Goal: Transaction & Acquisition: Purchase product/service

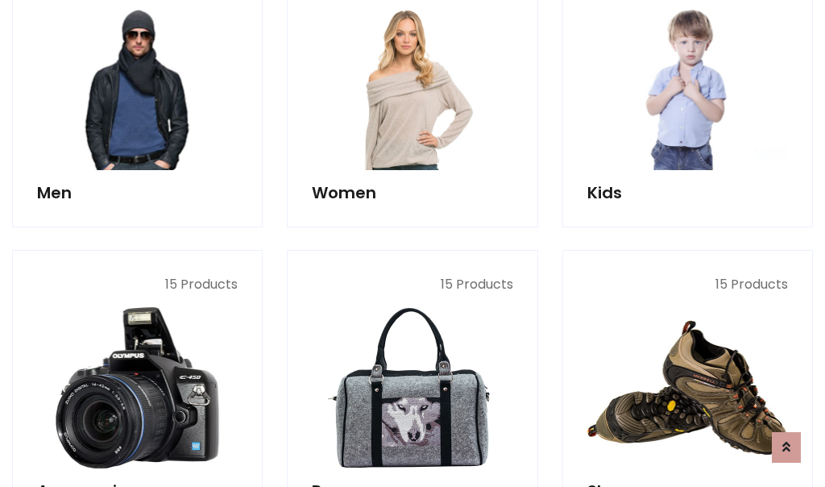
scroll to position [1169, 0]
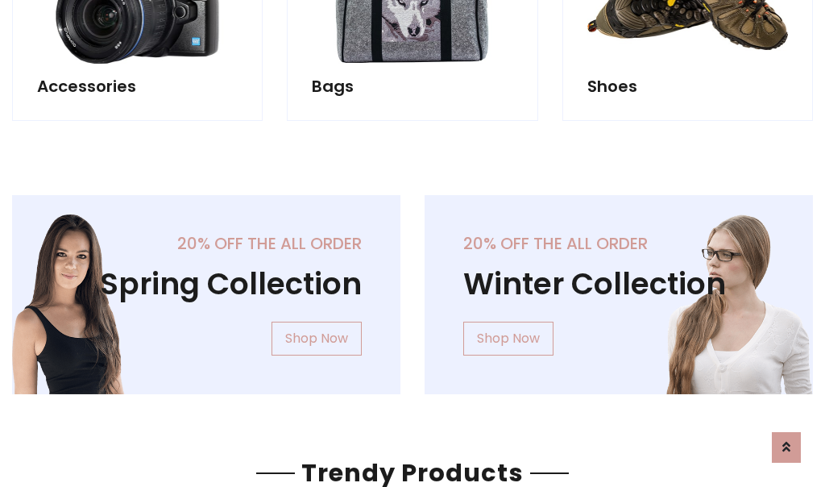
click at [412, 288] on div "20% off the all order Winter Collection Shop Now" at bounding box center [618, 307] width 412 height 225
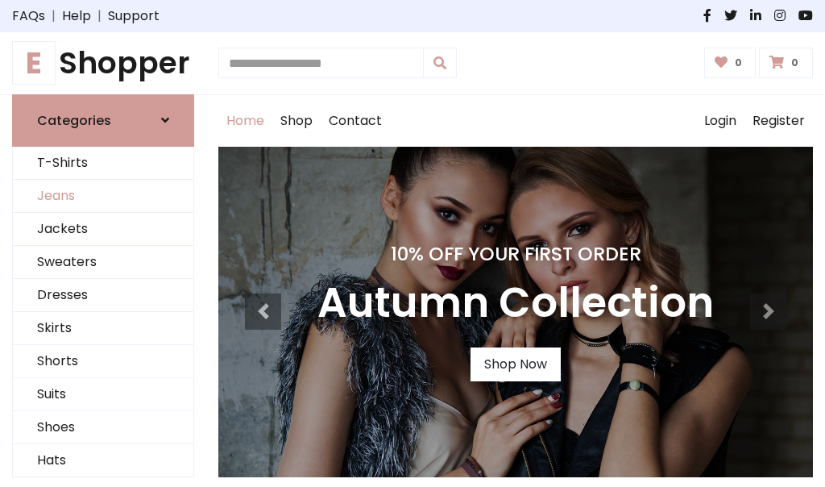
click at [103, 196] on link "Jeans" at bounding box center [103, 196] width 180 height 33
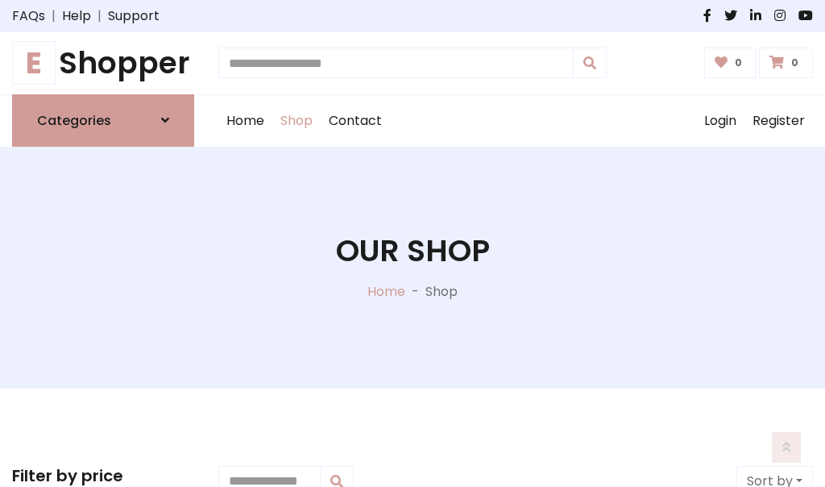
scroll to position [508, 0]
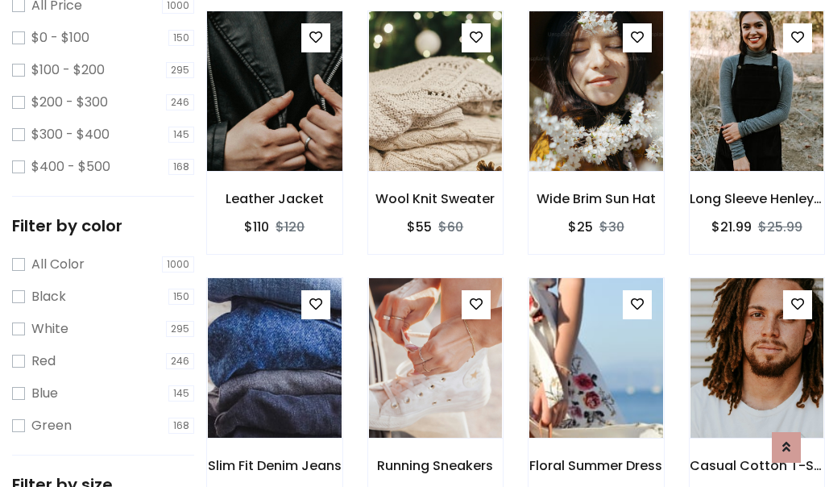
click at [274, 126] on img at bounding box center [274, 91] width 160 height 387
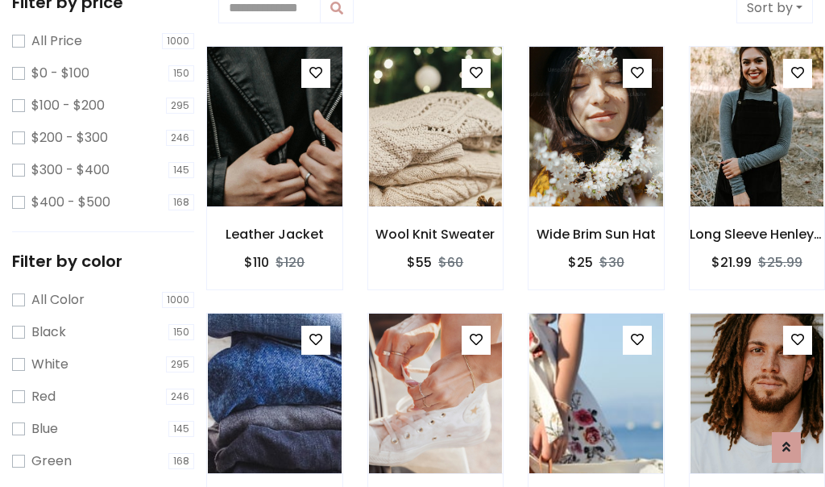
scroll to position [35, 0]
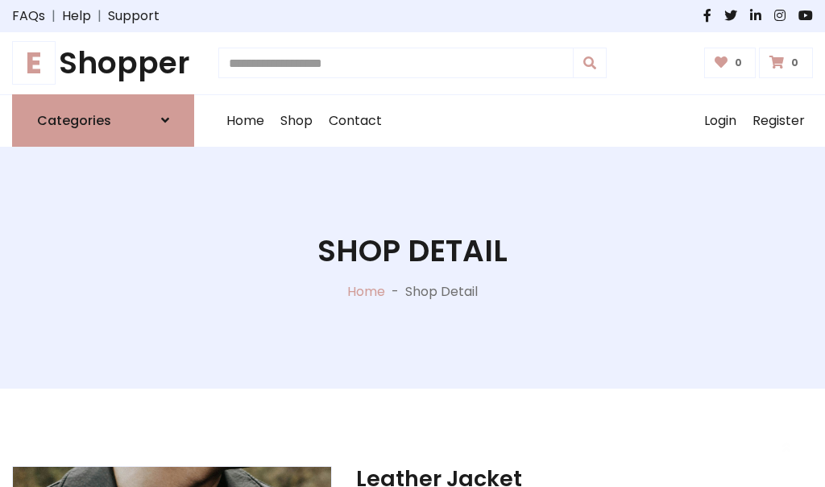
scroll to position [173, 0]
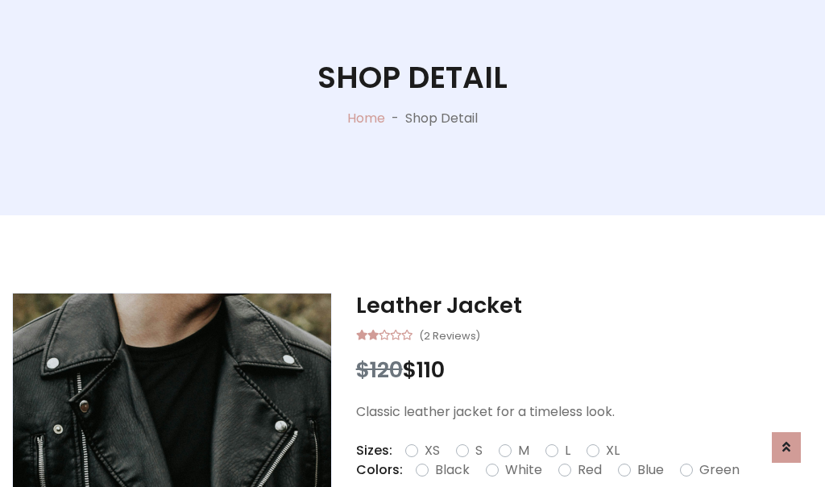
click at [587, 470] on label "Red" at bounding box center [590, 469] width 24 height 19
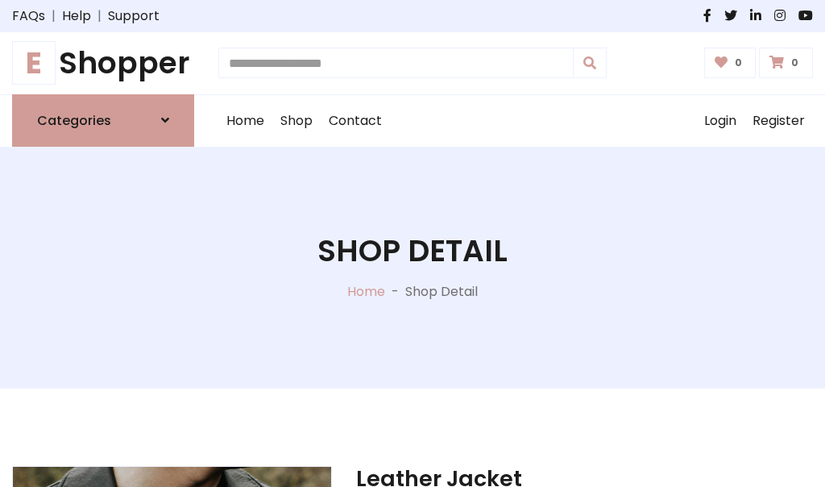
scroll to position [173, 0]
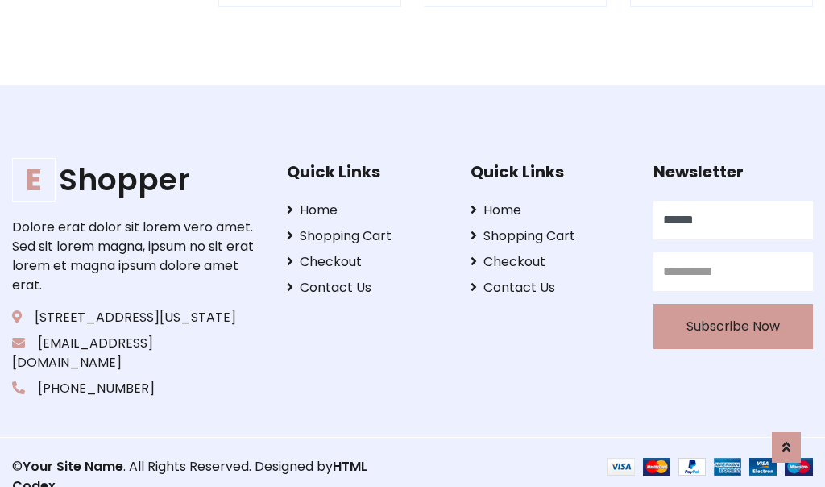
scroll to position [1584, 0]
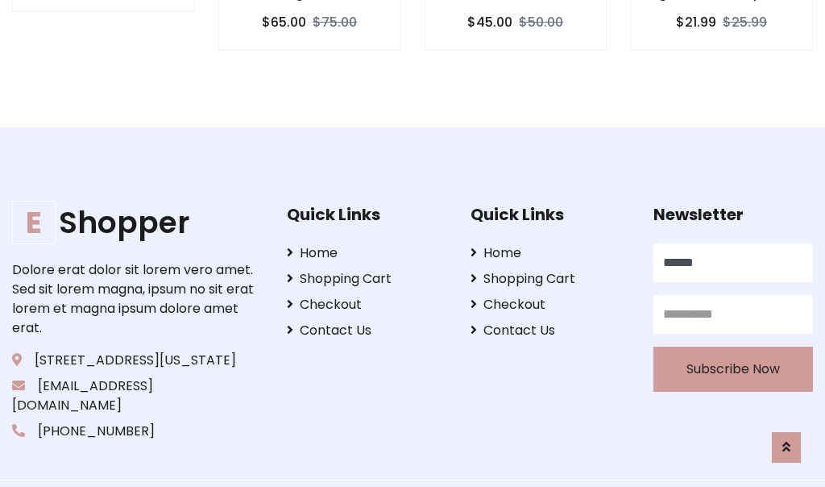
type input "******"
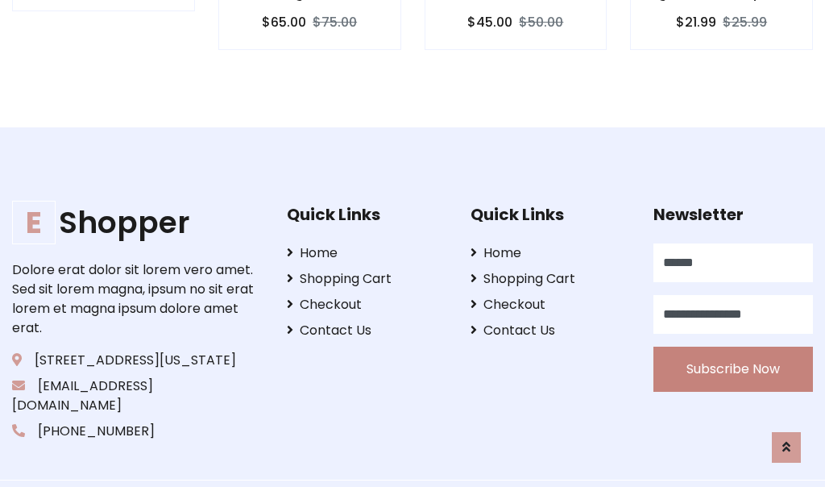
type input "**********"
click at [733, 349] on button "Subscribe Now" at bounding box center [733, 368] width 160 height 45
